Goal: Find specific page/section: Find specific page/section

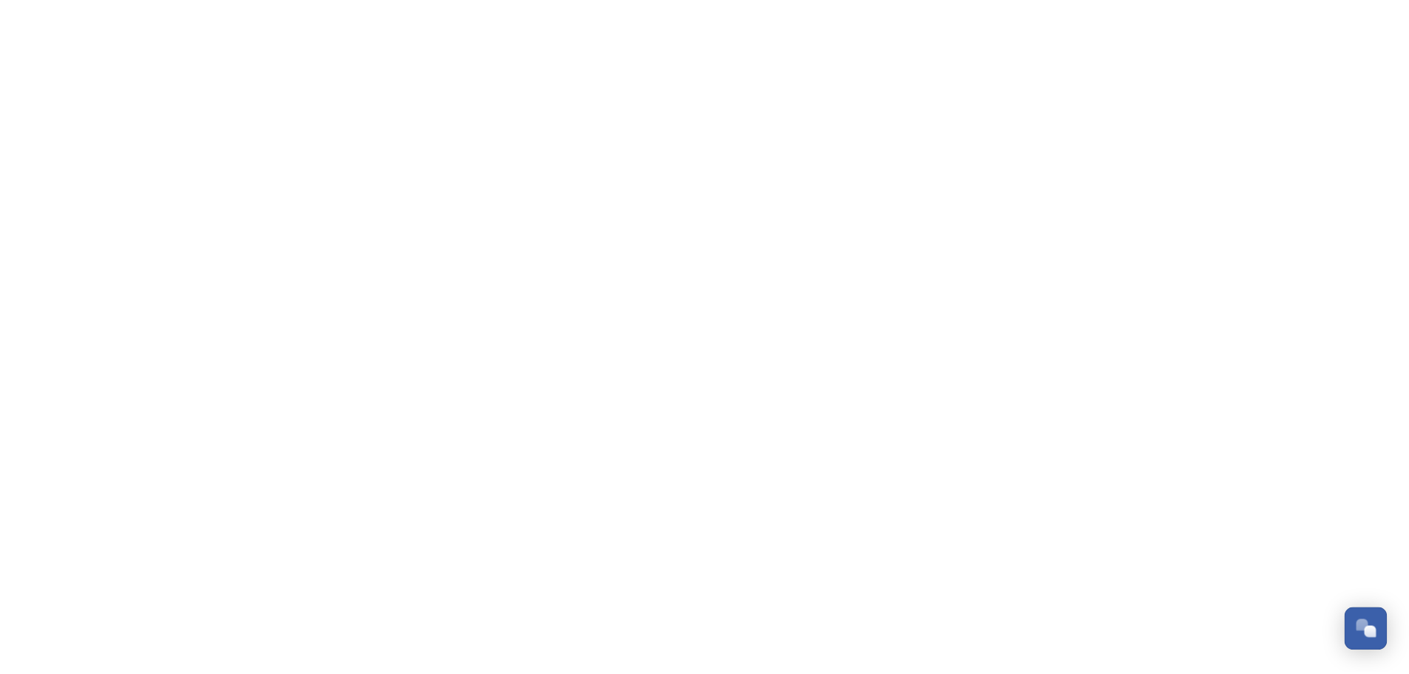
scroll to position [353, 0]
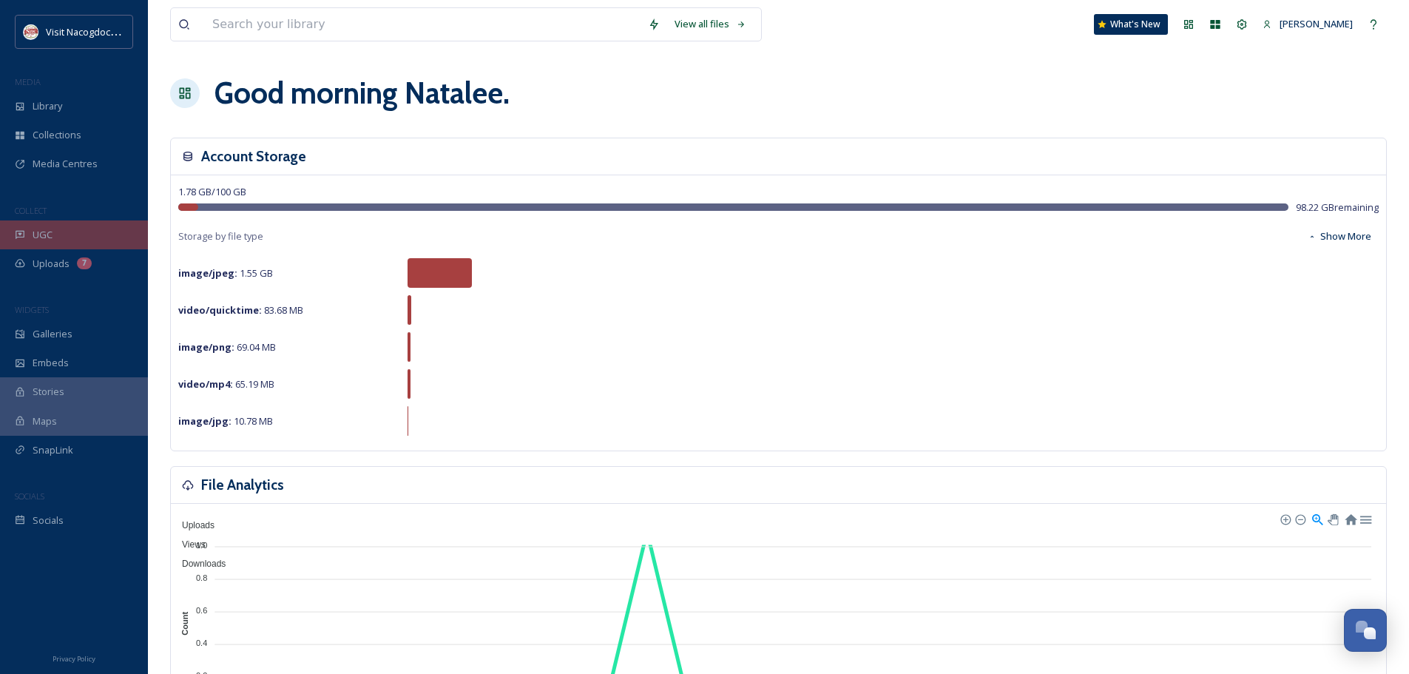
click at [42, 230] on span "UGC" at bounding box center [43, 235] width 20 height 14
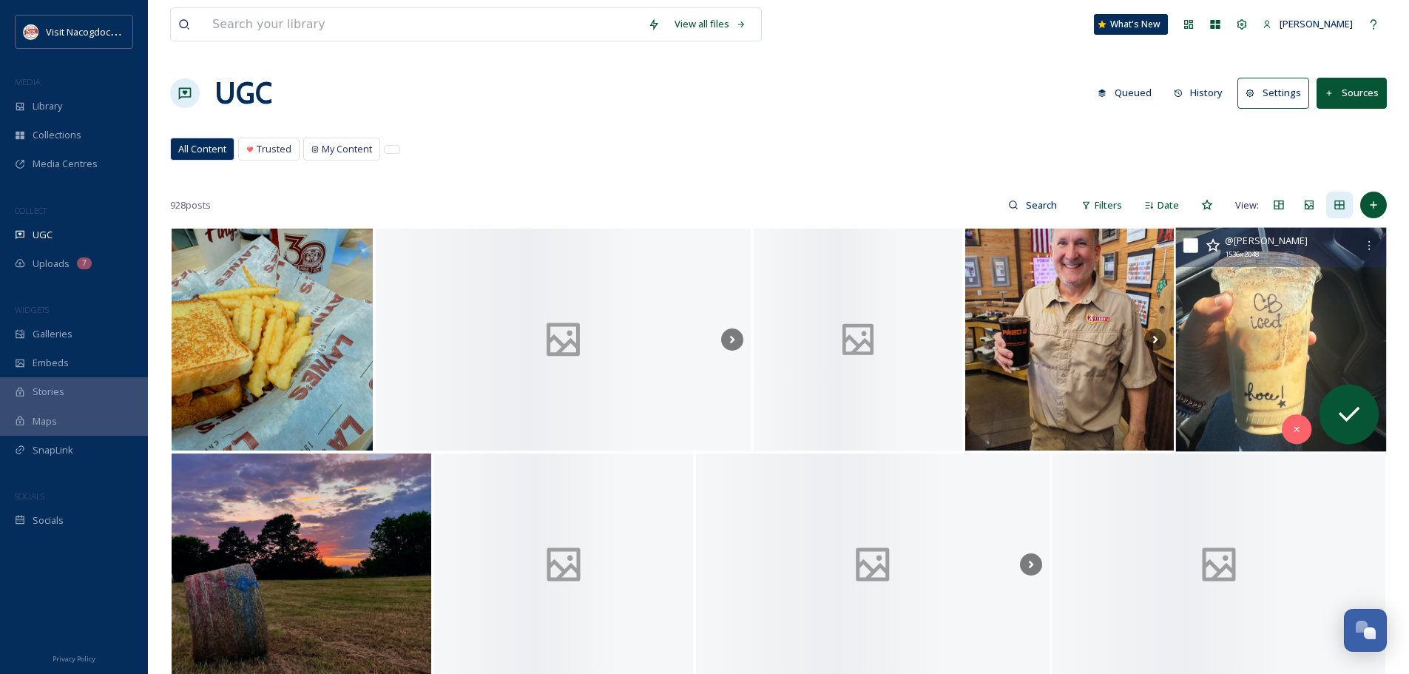
click at [1288, 413] on img at bounding box center [1281, 340] width 210 height 224
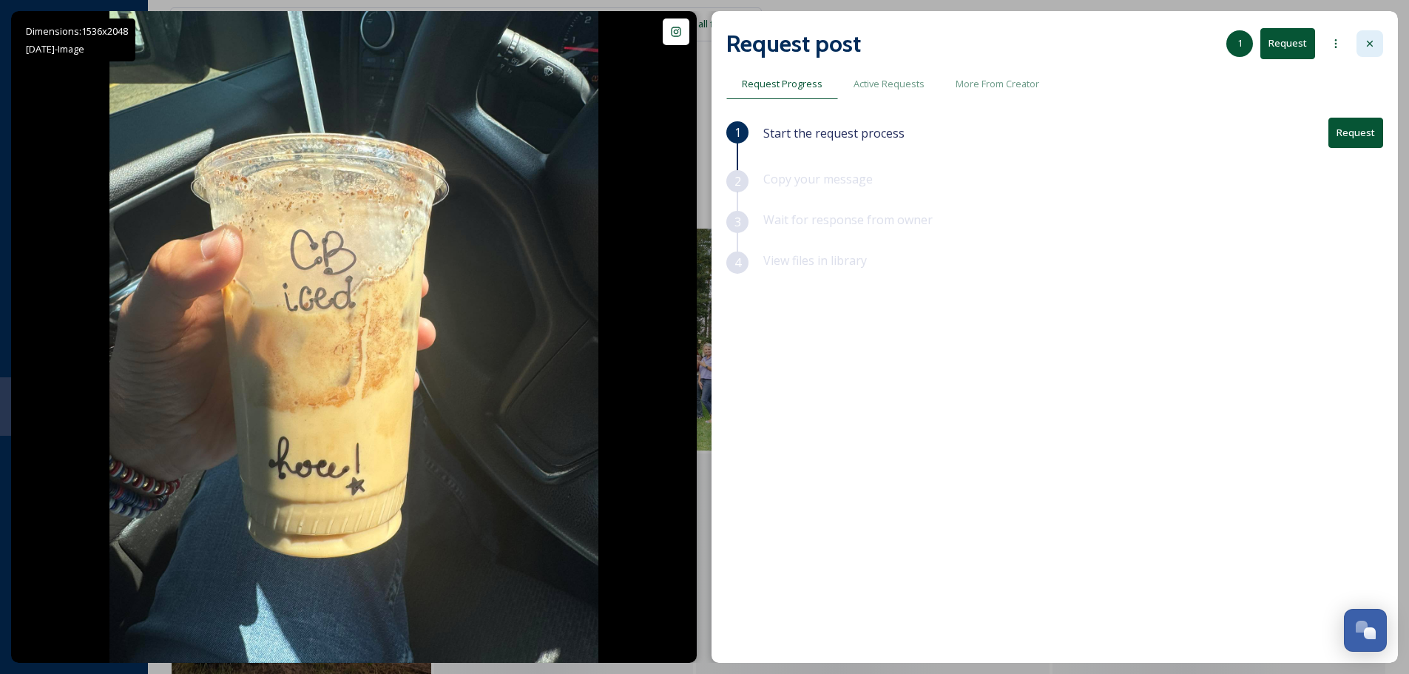
click at [1373, 41] on icon at bounding box center [1370, 44] width 12 height 12
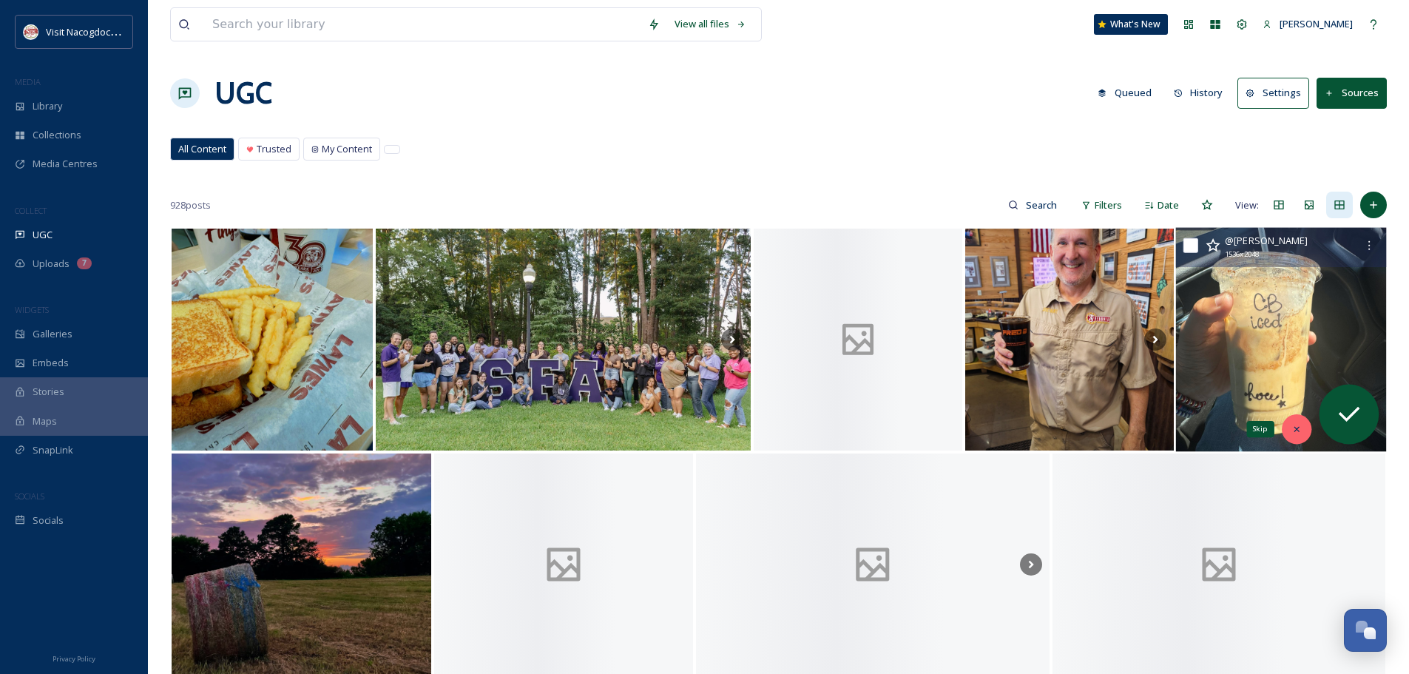
click at [1298, 435] on div "Skip" at bounding box center [1297, 429] width 30 height 30
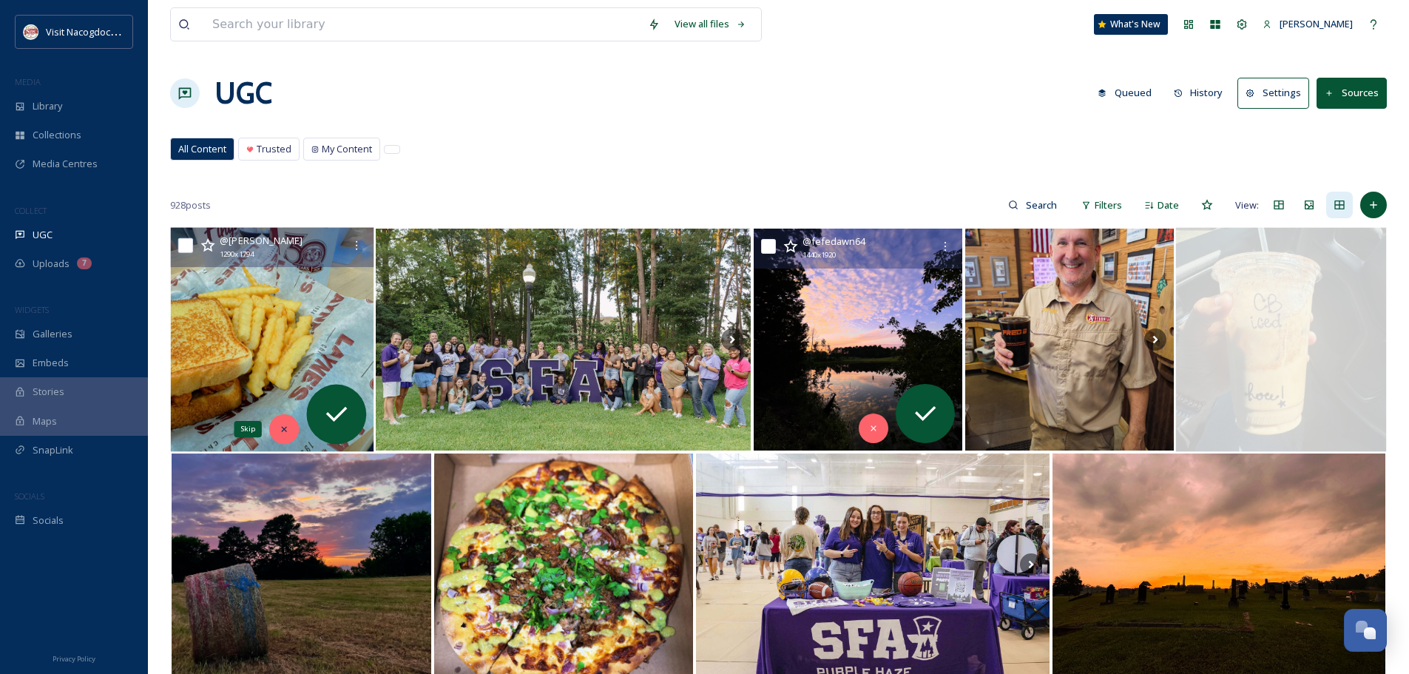
click at [290, 433] on div "Skip" at bounding box center [284, 429] width 30 height 30
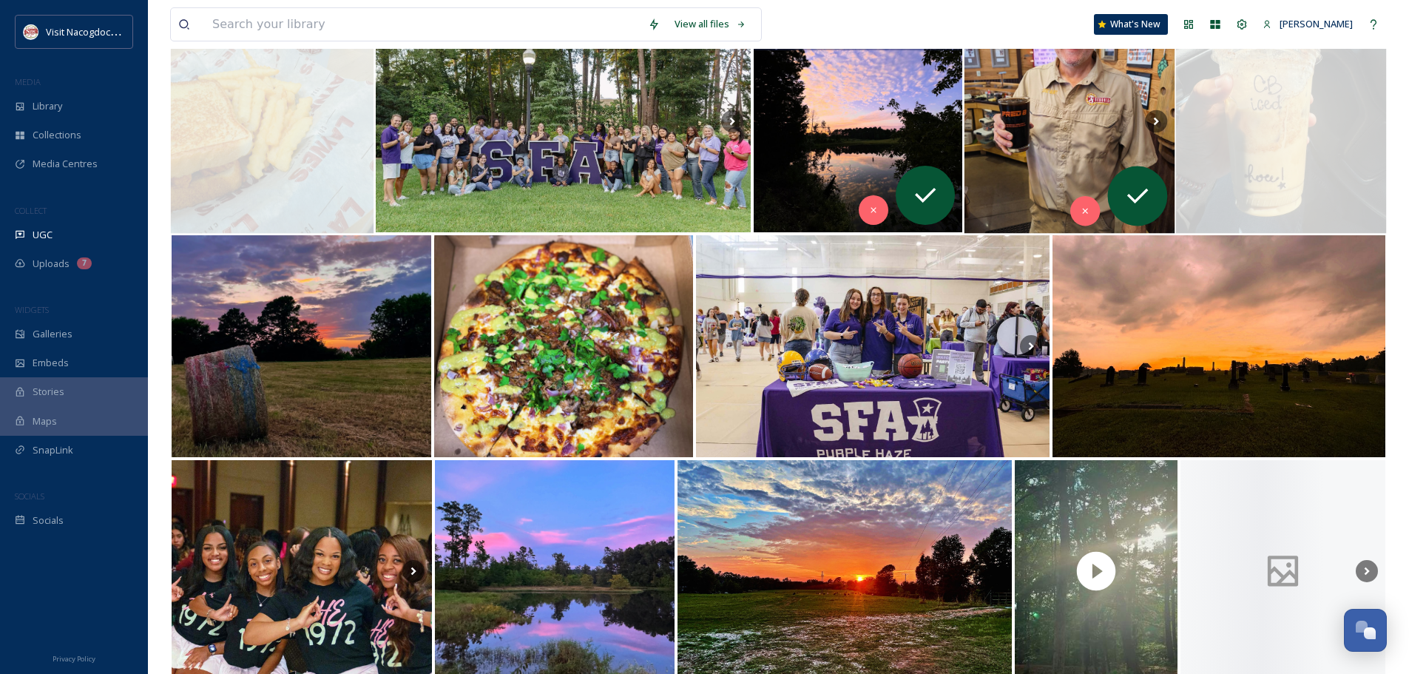
scroll to position [222, 0]
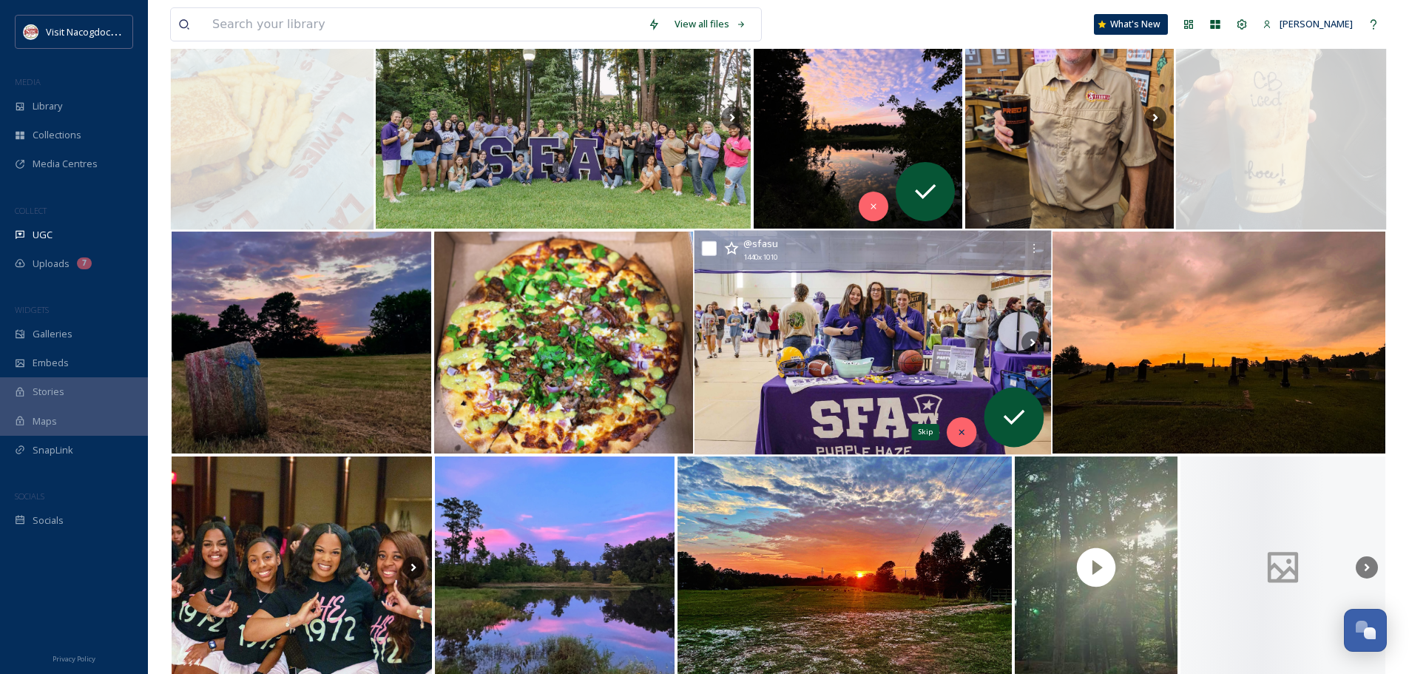
click at [958, 424] on div "Skip" at bounding box center [962, 432] width 30 height 30
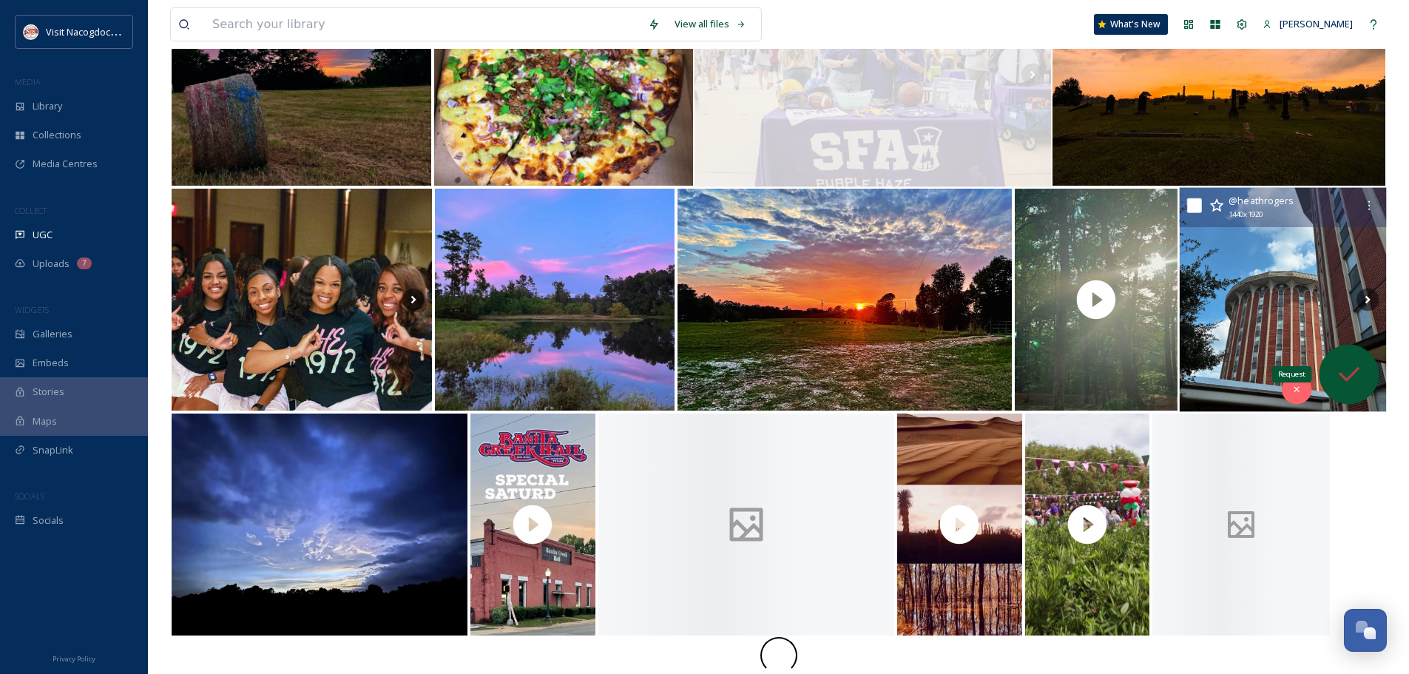
scroll to position [518, 0]
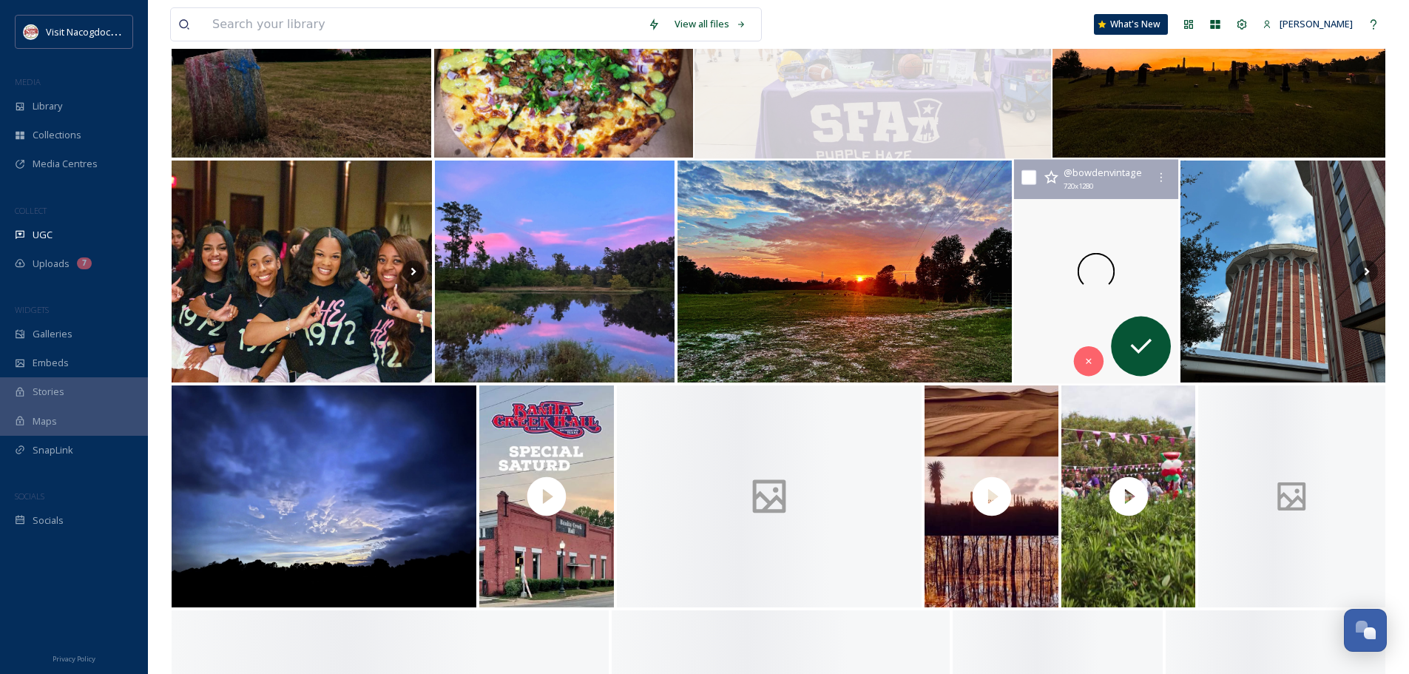
click at [1091, 257] on span at bounding box center [1096, 272] width 38 height 38
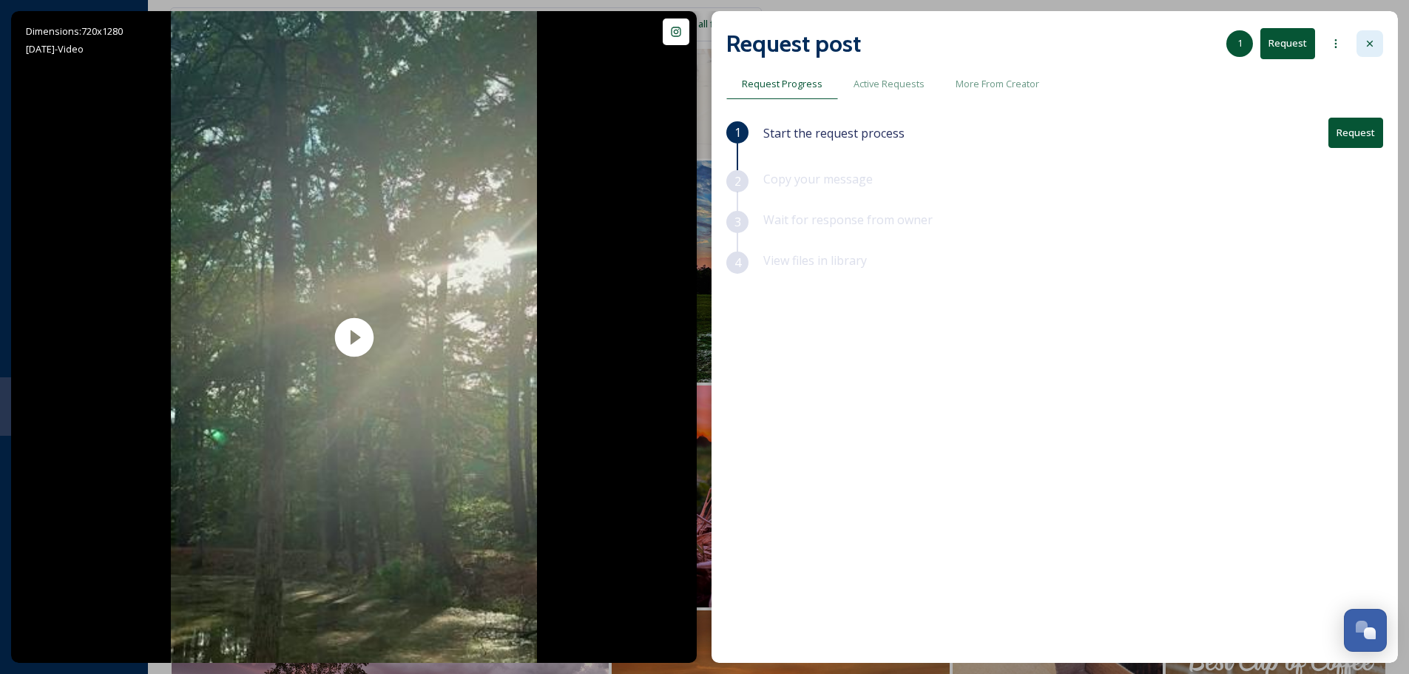
click at [1356, 43] on div at bounding box center [1369, 43] width 27 height 27
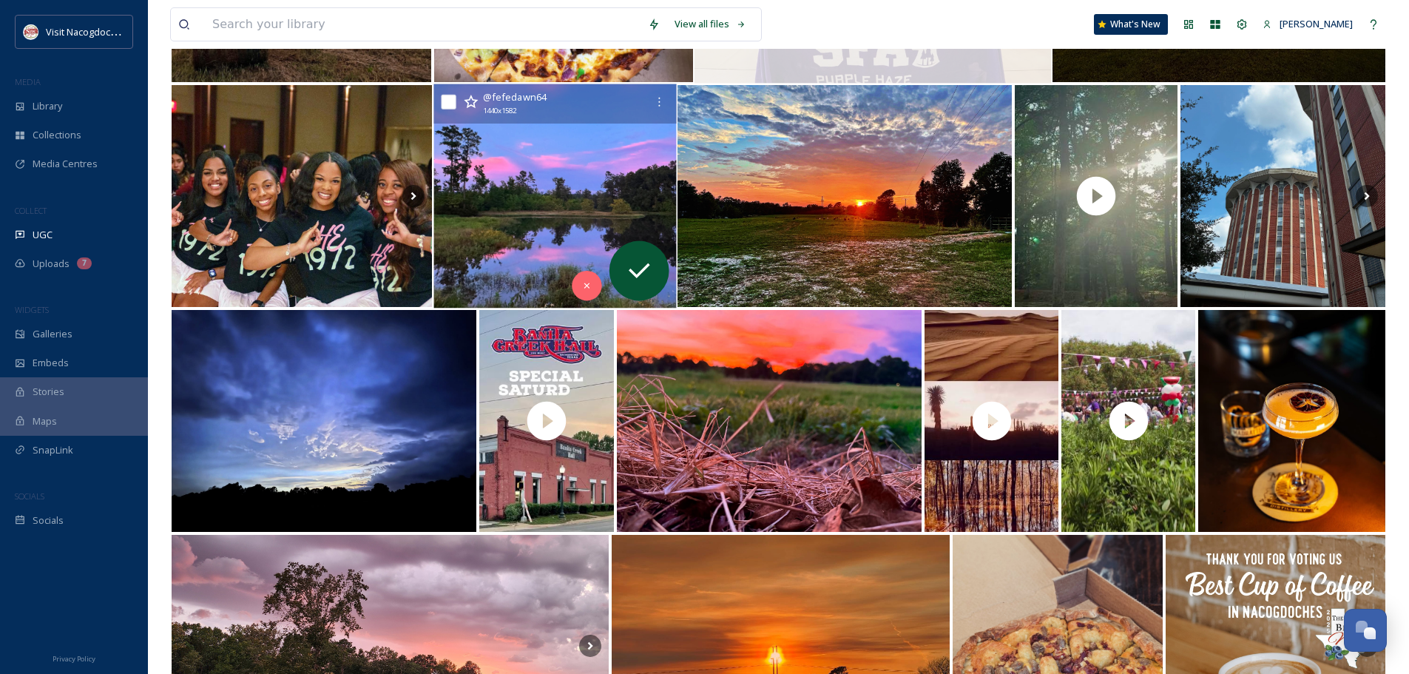
scroll to position [592, 0]
